Goal: Task Accomplishment & Management: Use online tool/utility

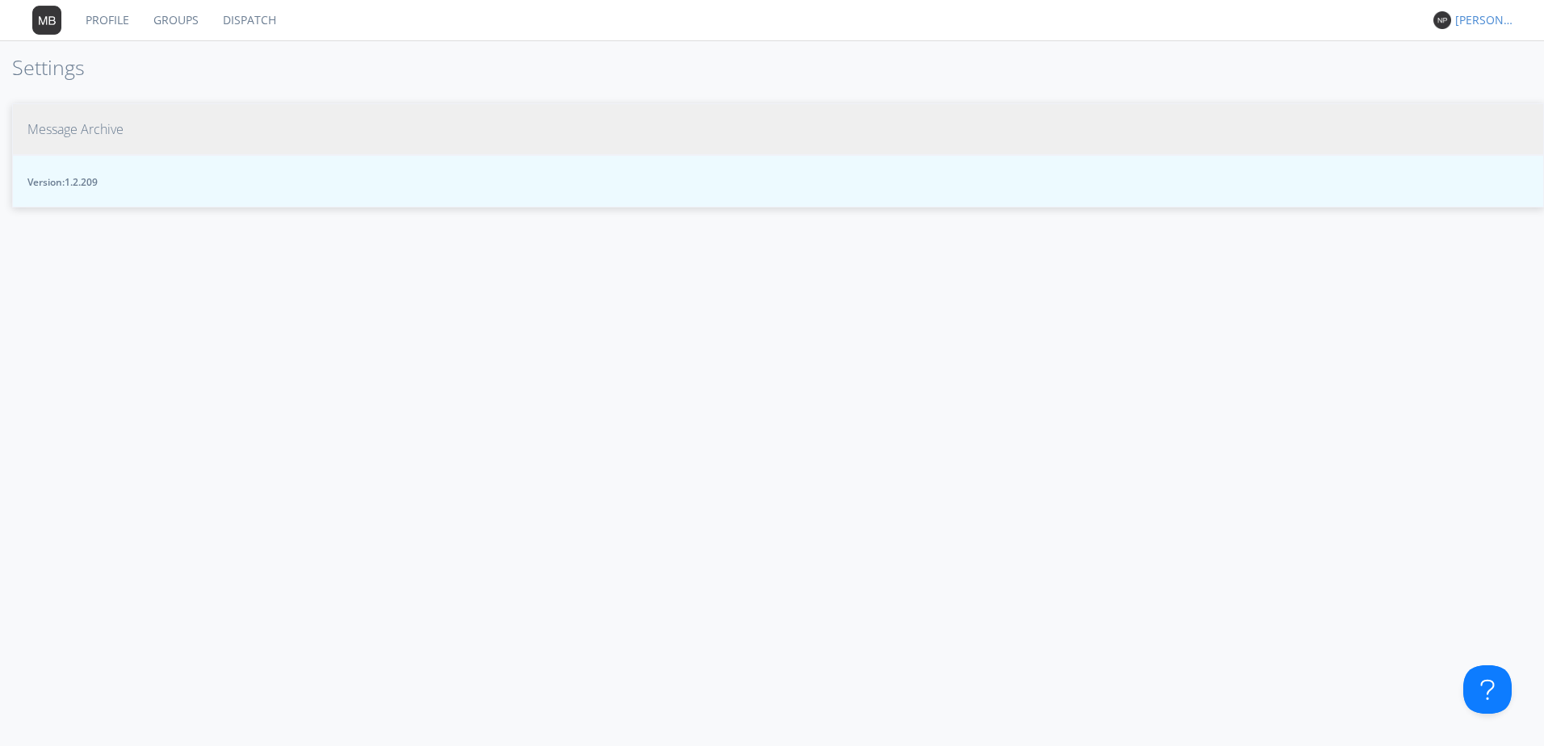
click at [93, 125] on span "Message Archive" at bounding box center [75, 129] width 96 height 19
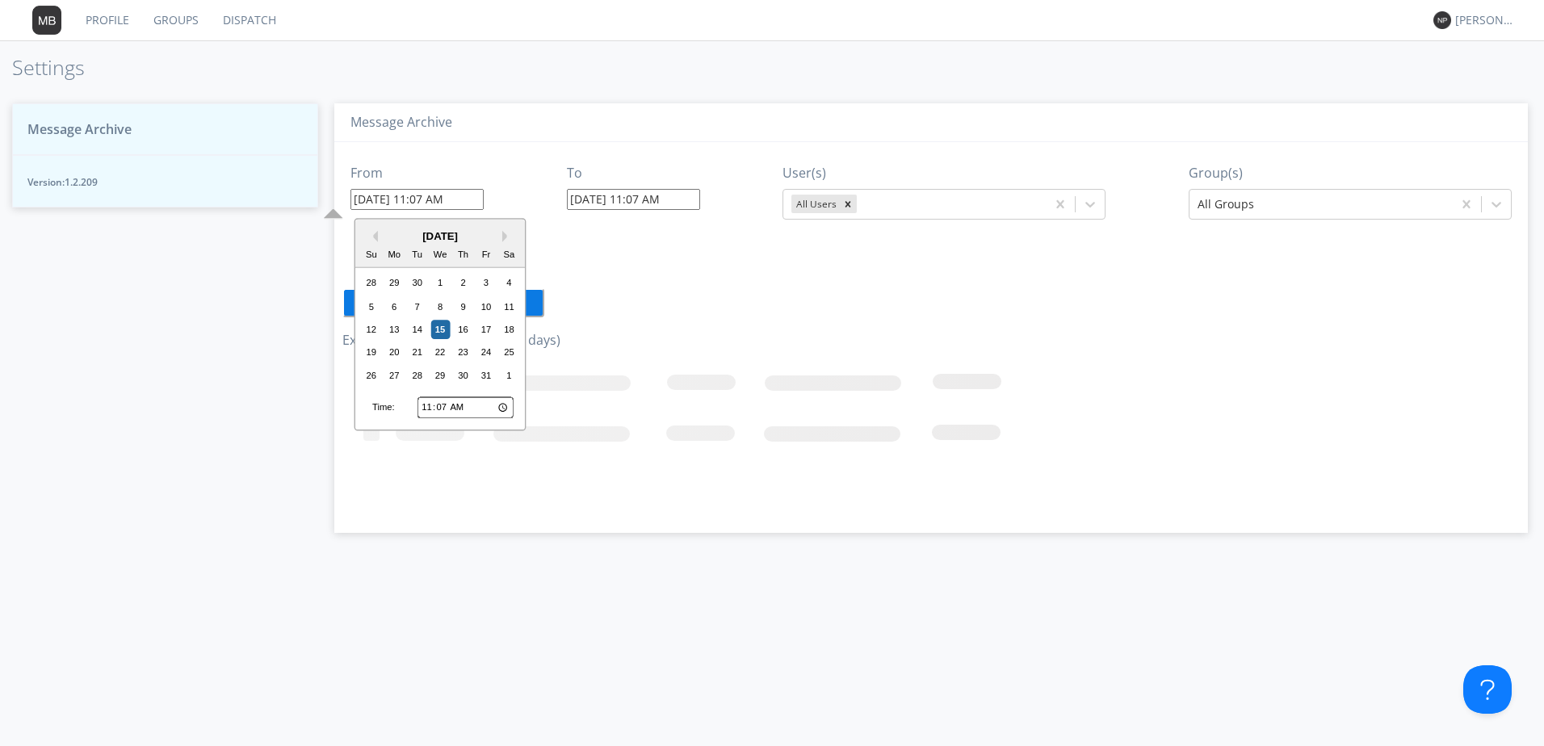
click at [401, 199] on input "[DATE] 11:07 AM" at bounding box center [416, 199] width 133 height 21
click at [459, 304] on div "9" at bounding box center [463, 306] width 19 height 19
drag, startPoint x: 418, startPoint y: 197, endPoint x: 447, endPoint y: 198, distance: 28.3
click at [447, 198] on input "[DATE] 11:07 AM" at bounding box center [416, 199] width 133 height 21
type input "[DATE] 11:07 AM"
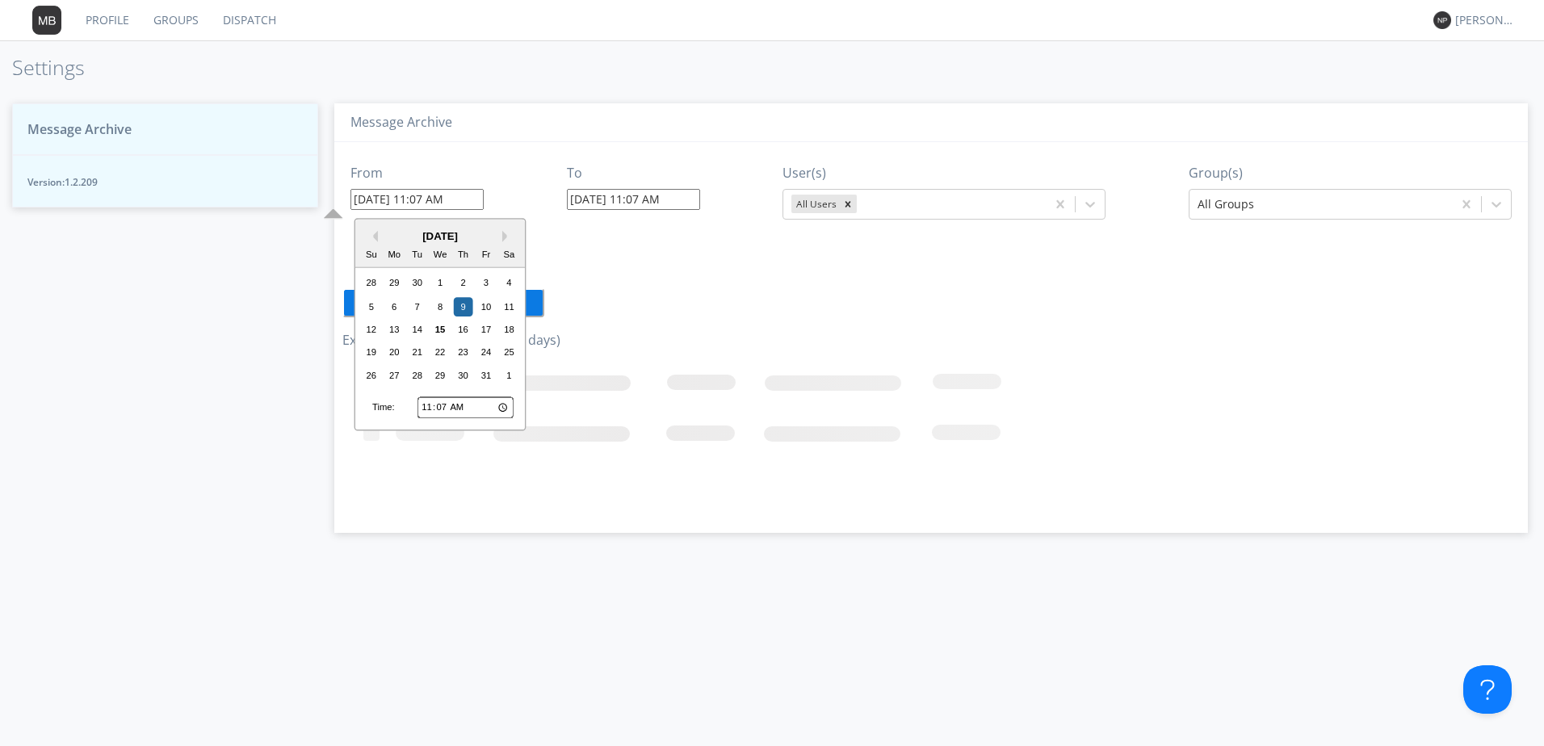
click at [616, 199] on input "[DATE] 11:07 AM" at bounding box center [633, 199] width 133 height 21
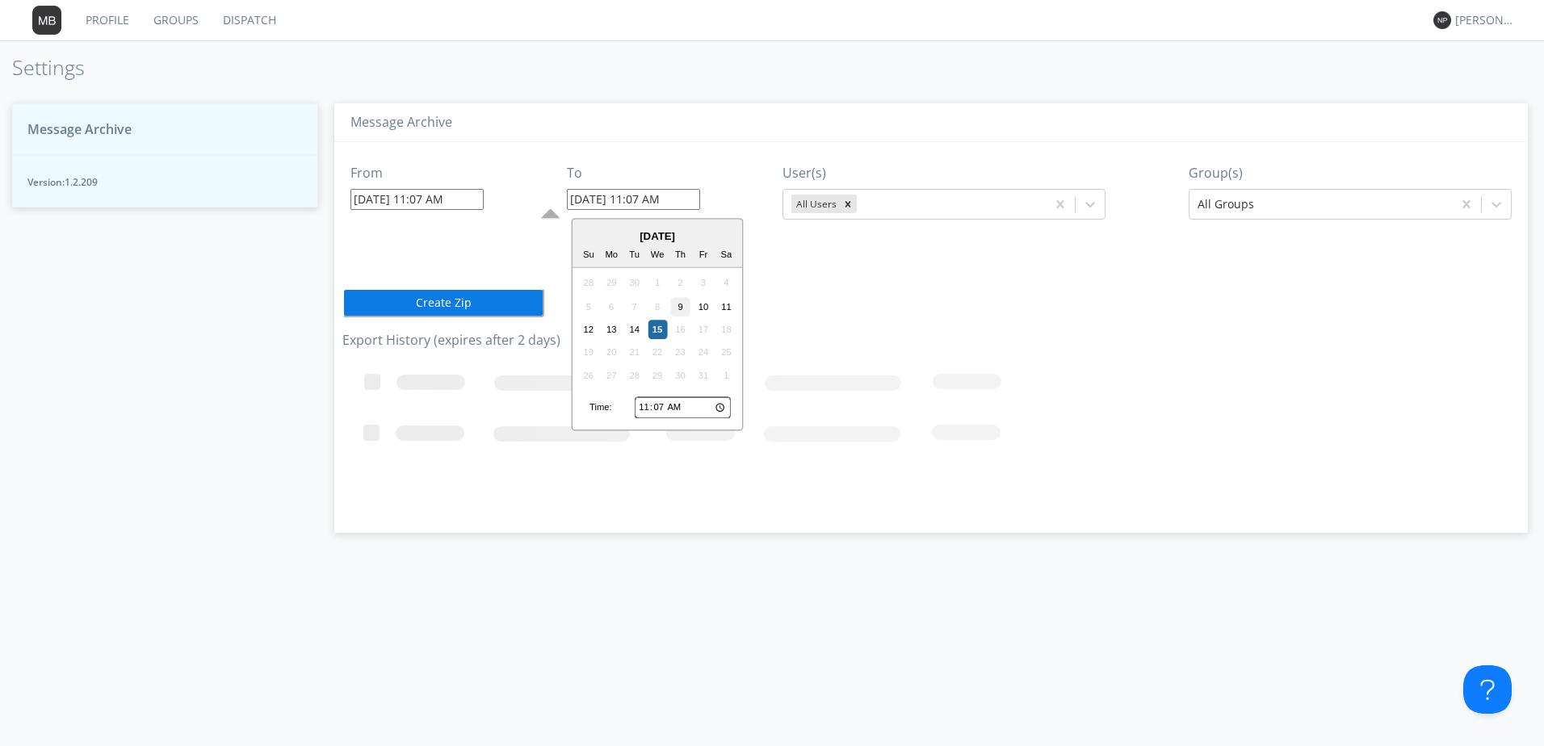
click at [683, 308] on div "9" at bounding box center [680, 306] width 19 height 19
type input "[DATE] 11:07 AM"
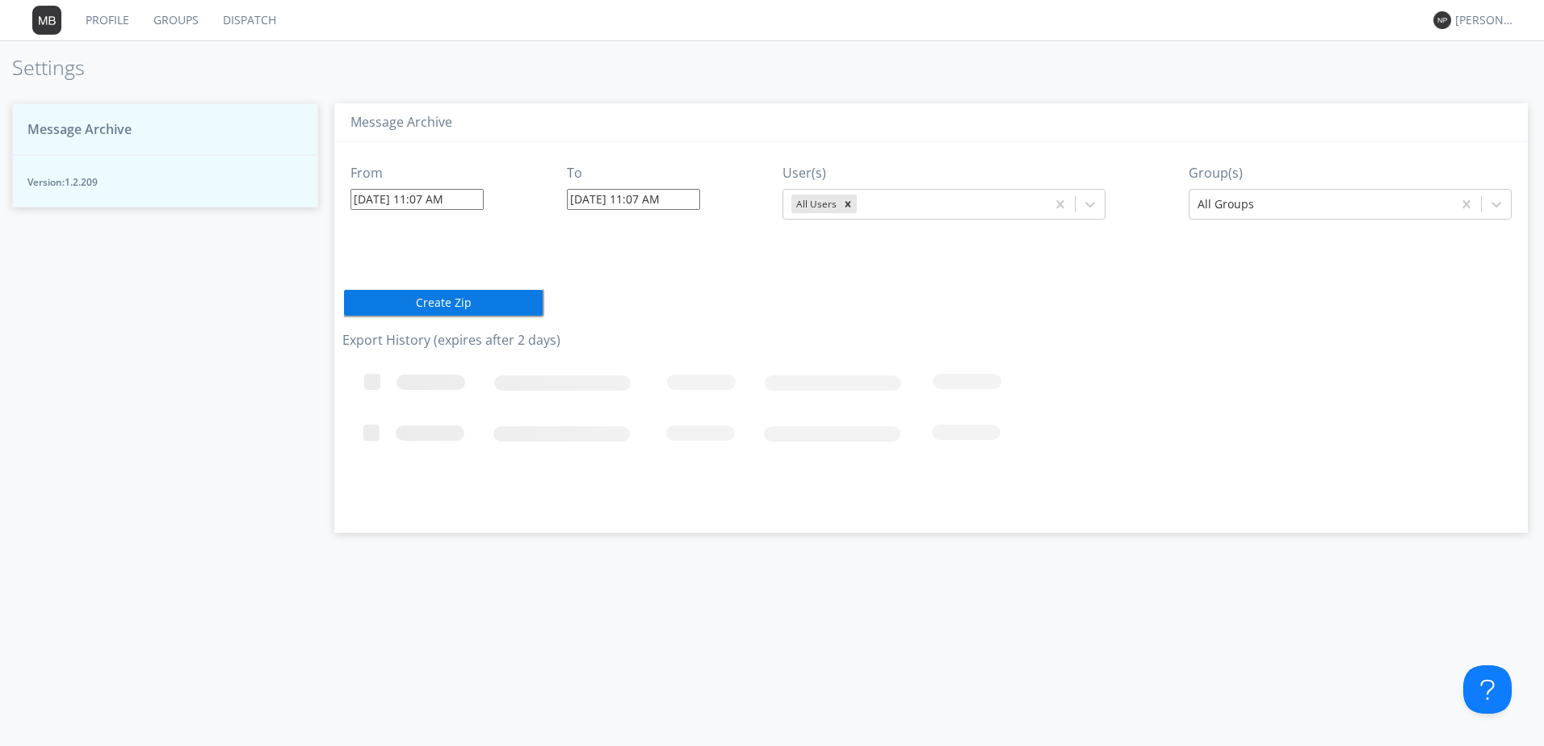
click at [472, 304] on button "Create Zip" at bounding box center [443, 302] width 202 height 29
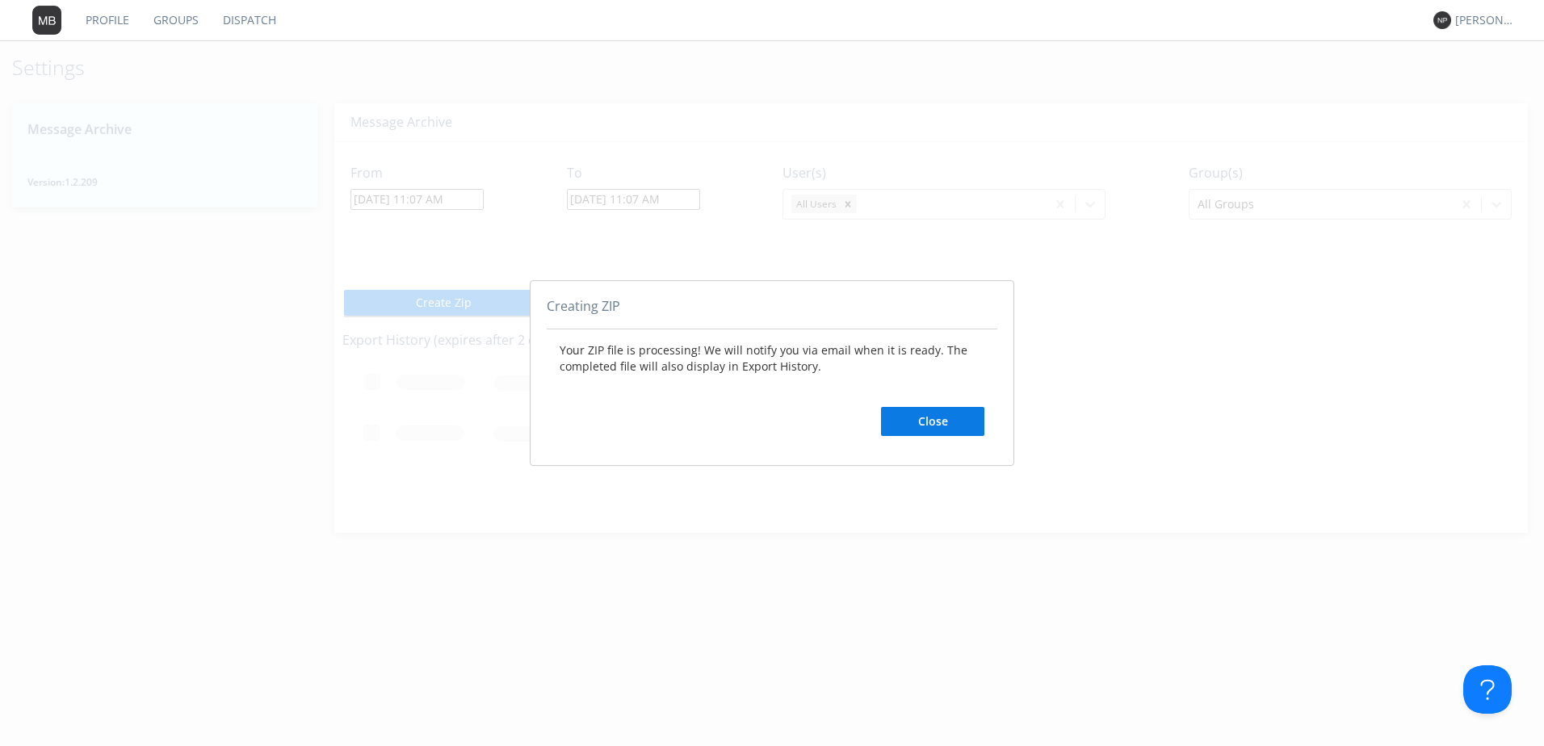
drag, startPoint x: 950, startPoint y: 421, endPoint x: 485, endPoint y: 150, distance: 538.1
click at [946, 413] on button "Close" at bounding box center [932, 421] width 103 height 29
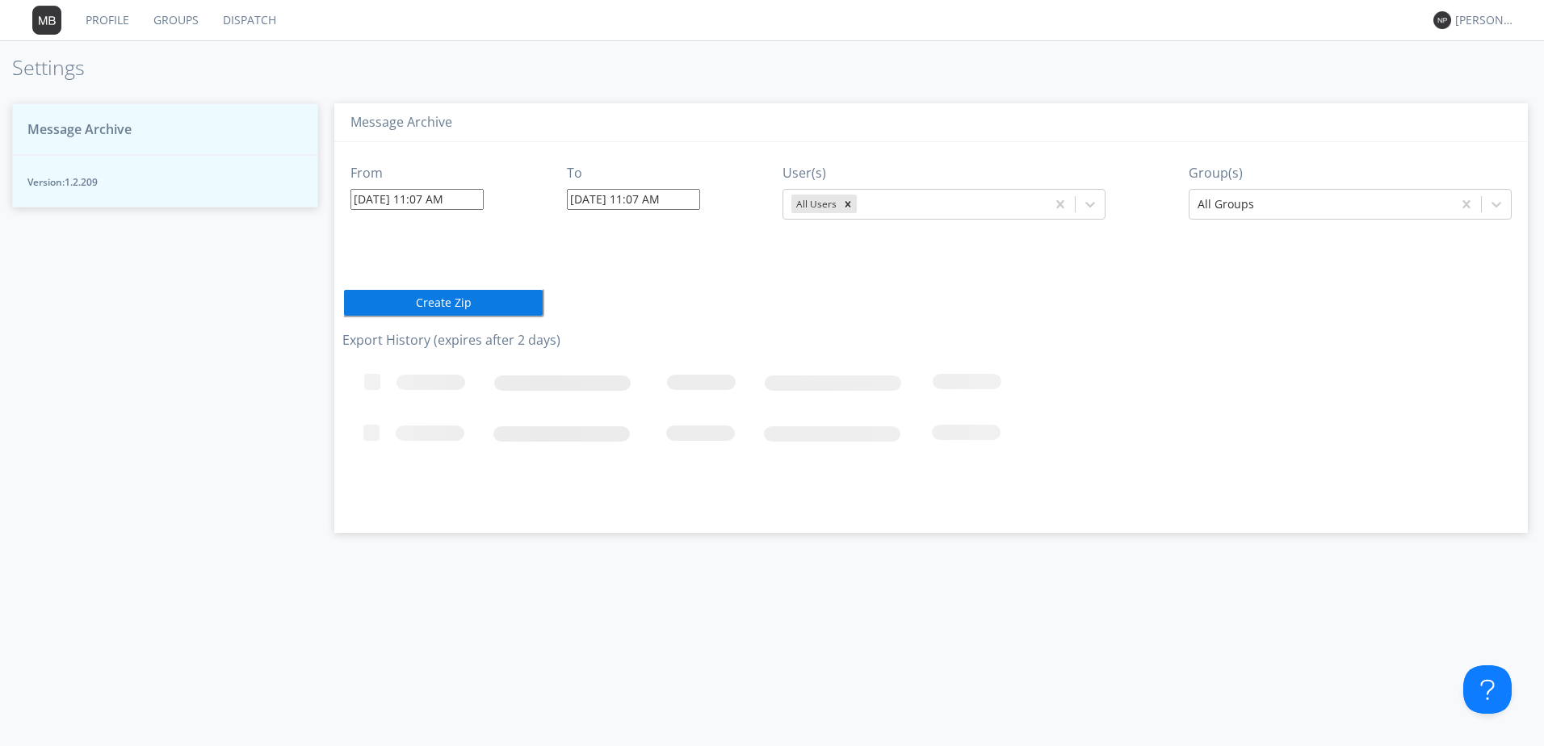
click at [460, 203] on input "[DATE] 11:07 AM" at bounding box center [416, 199] width 133 height 21
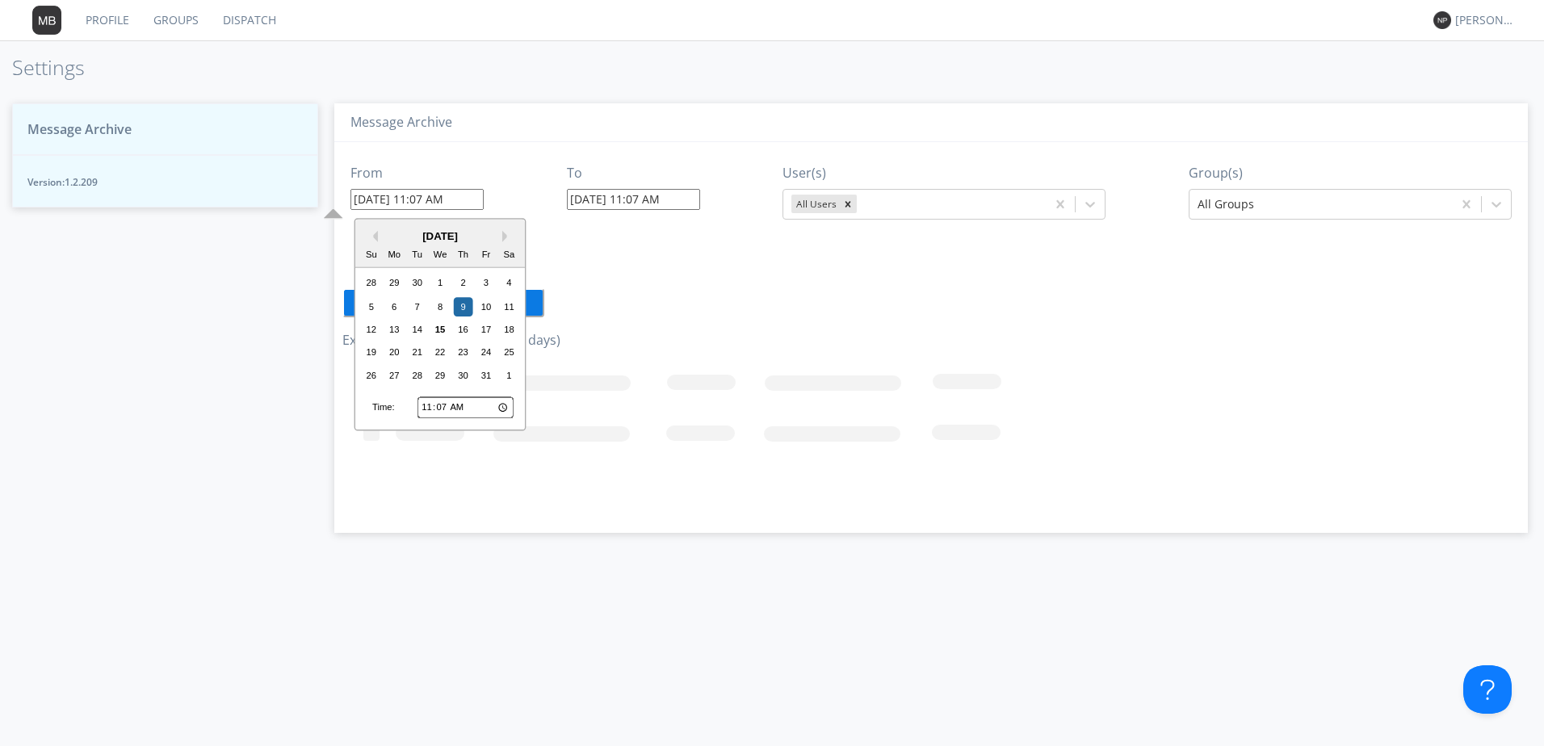
click at [426, 403] on input "11:07" at bounding box center [465, 407] width 96 height 21
type input "09:07"
type input "[DATE] 9:07 AM"
type input "[DATE] 11:07 AM"
click at [661, 328] on div "From [DATE] 9:07 AM Previous Month Next Month [DATE] Su Mo Tu We Th Fr Sa 28 29…" at bounding box center [930, 331] width 1177 height 379
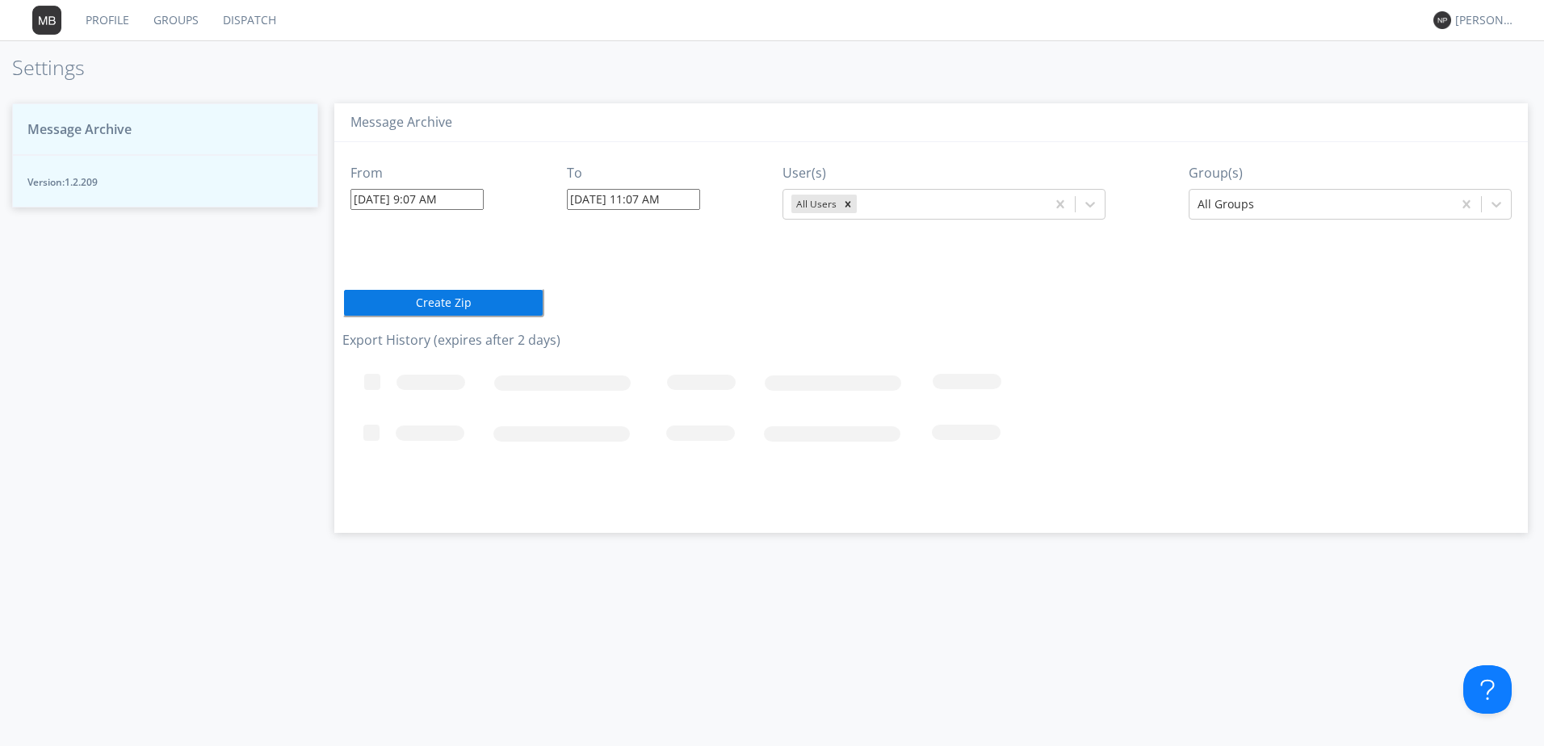
click at [367, 283] on div "From [DATE] 9:07 AM To [DATE] 11:07 AM User(s) All Users Group(s) All Groups Cr…" at bounding box center [930, 331] width 1177 height 379
click at [367, 304] on button "Create Zip" at bounding box center [443, 302] width 202 height 29
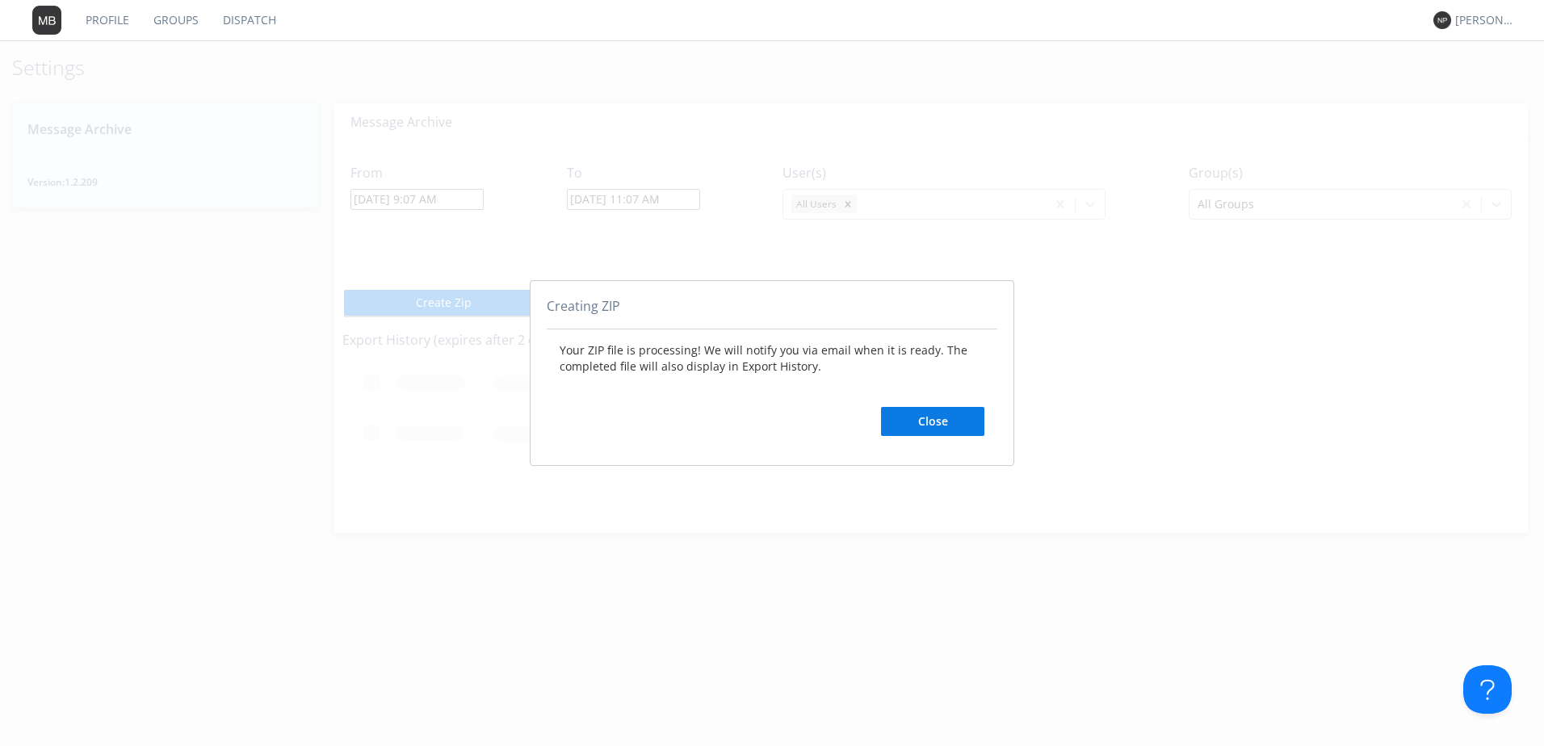
click at [916, 424] on button "Close" at bounding box center [932, 421] width 103 height 29
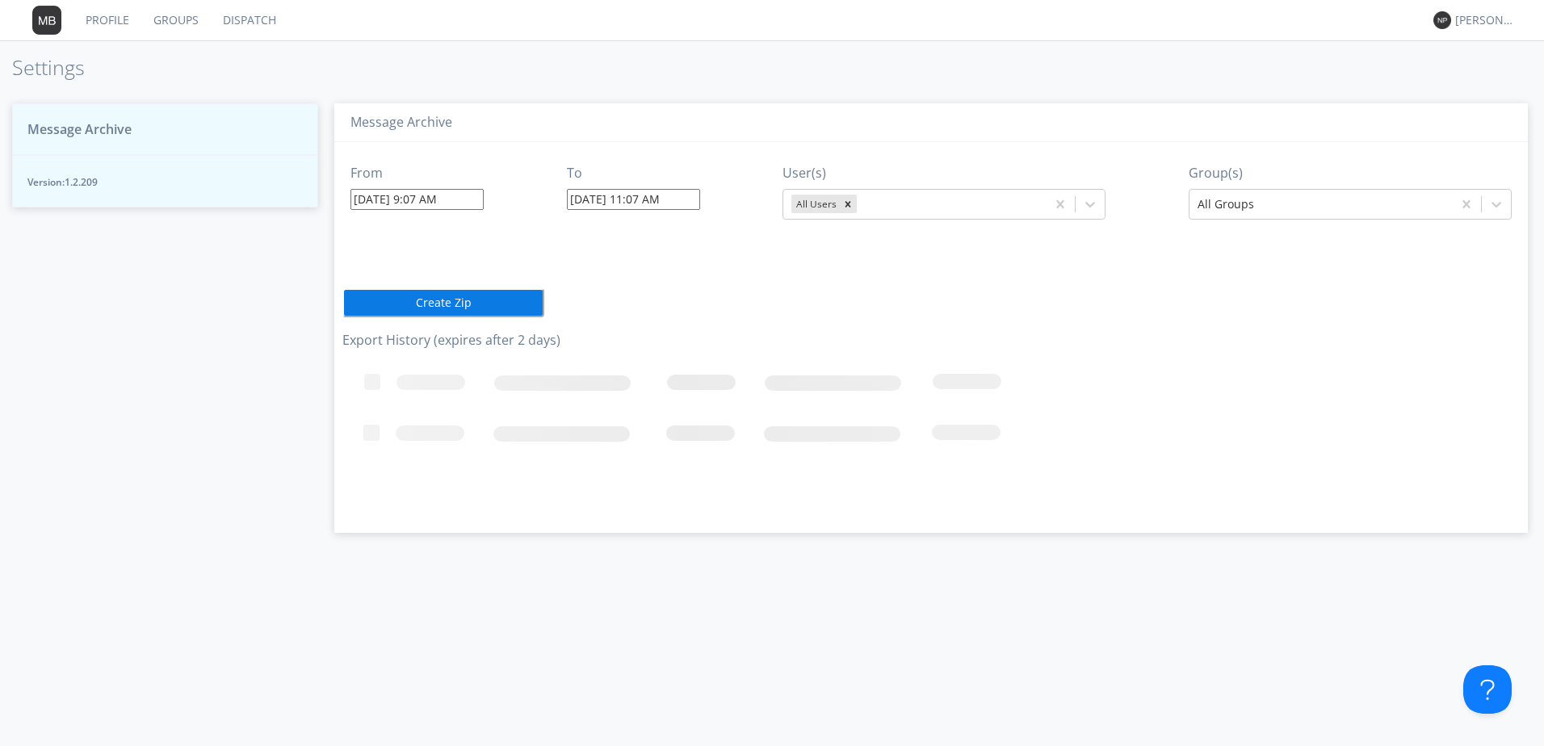
click at [73, 132] on span "Message Archive" at bounding box center [79, 129] width 104 height 19
click at [85, 129] on span "Message Archive" at bounding box center [79, 129] width 104 height 19
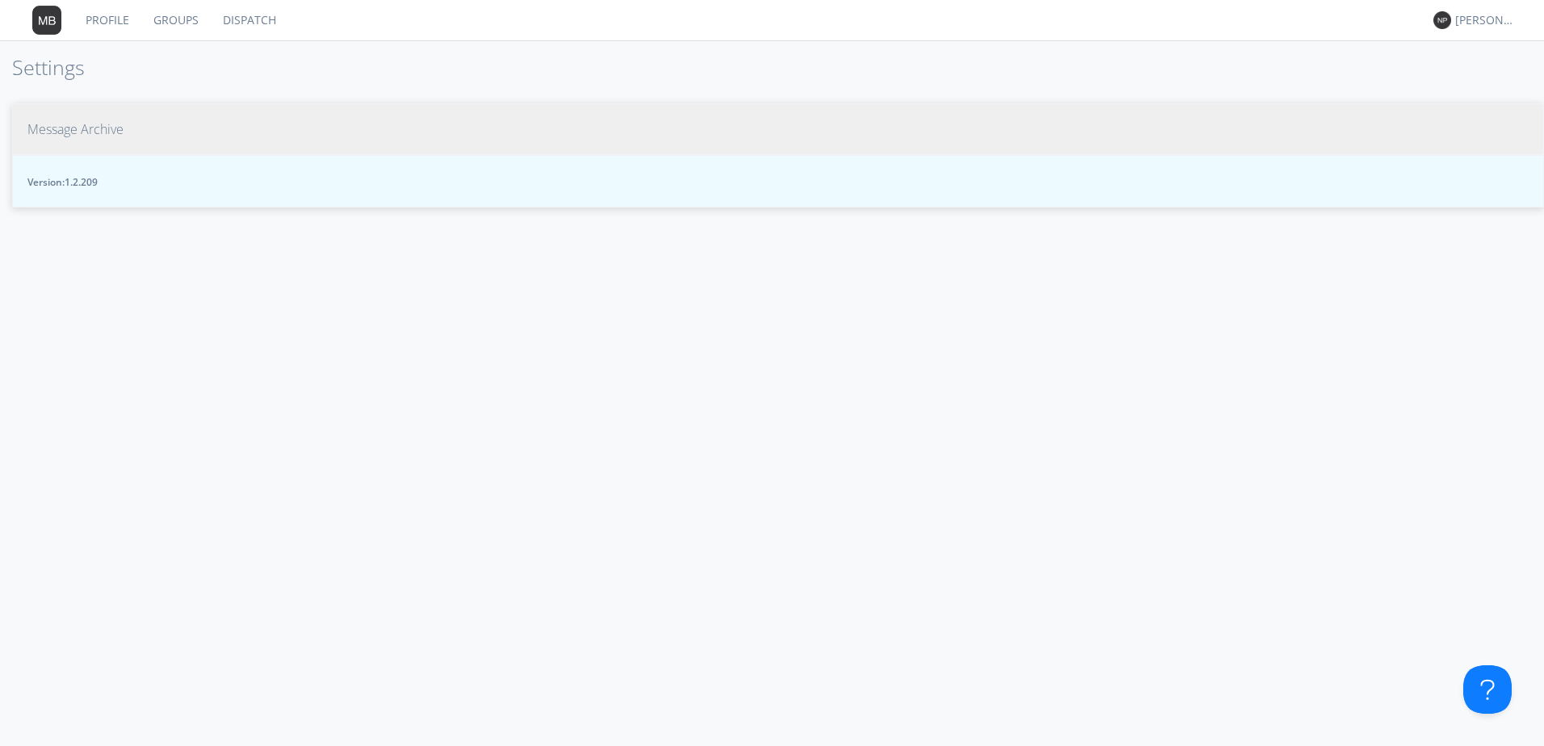
click at [67, 115] on button "Message Archive" at bounding box center [778, 129] width 1532 height 52
